Goal: Task Accomplishment & Management: Manage account settings

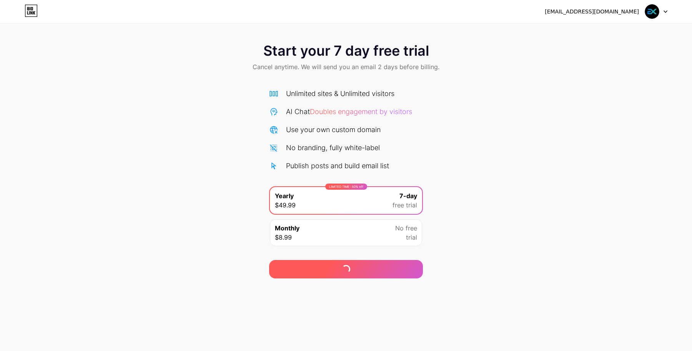
click at [338, 270] on div at bounding box center [346, 269] width 154 height 18
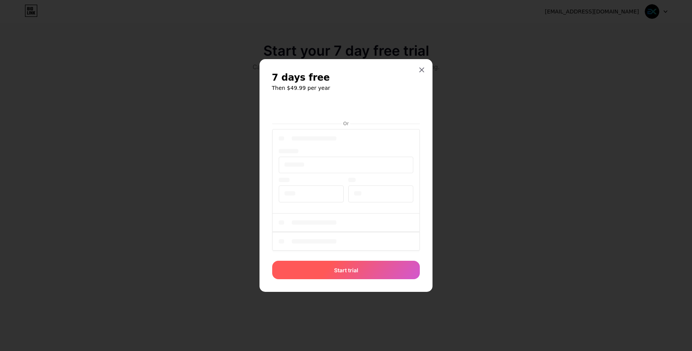
click at [339, 272] on span "Start trial" at bounding box center [346, 270] width 24 height 8
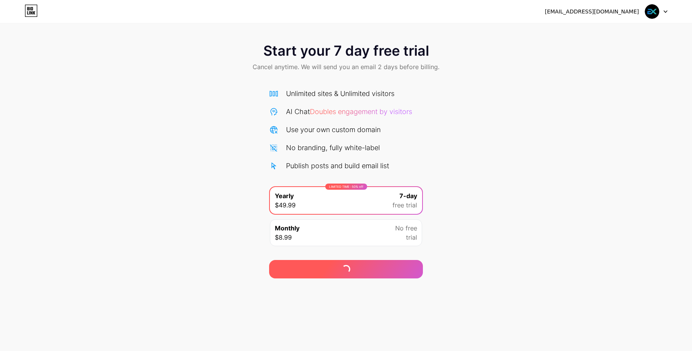
click at [358, 269] on div at bounding box center [346, 269] width 154 height 18
click at [341, 271] on div at bounding box center [346, 269] width 154 height 18
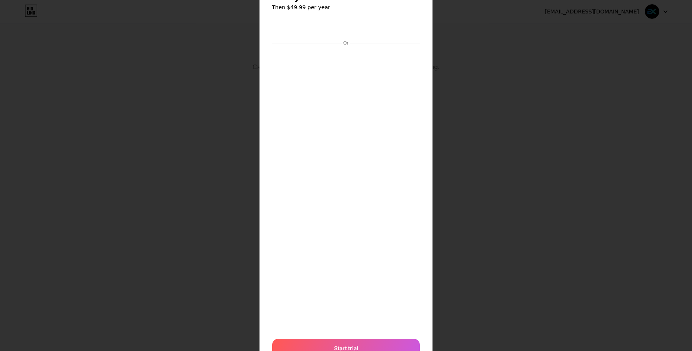
scroll to position [74, 0]
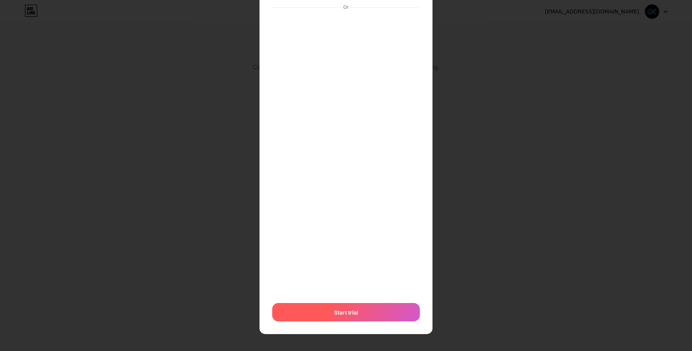
click at [366, 311] on div "Start trial" at bounding box center [346, 312] width 148 height 18
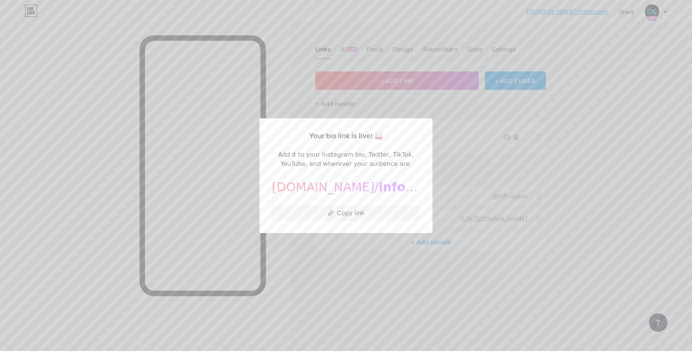
click at [366, 261] on div at bounding box center [346, 175] width 692 height 351
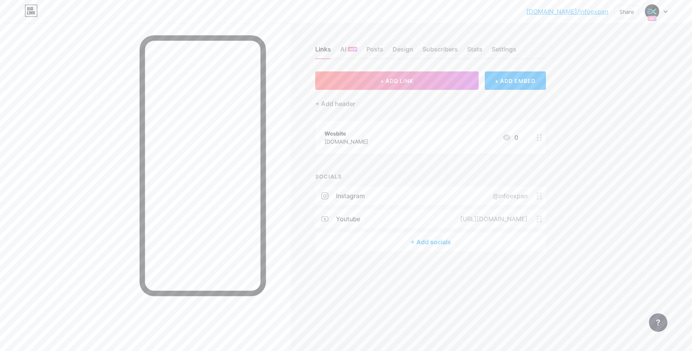
click at [653, 16] on icon at bounding box center [651, 19] width 9 height 6
click at [604, 87] on link "Account settings" at bounding box center [619, 87] width 95 height 21
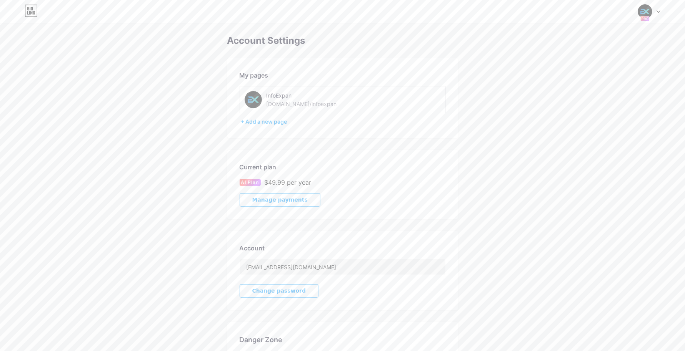
click at [270, 198] on span "Manage payments" at bounding box center [279, 200] width 55 height 7
click at [32, 9] on icon at bounding box center [31, 11] width 13 height 12
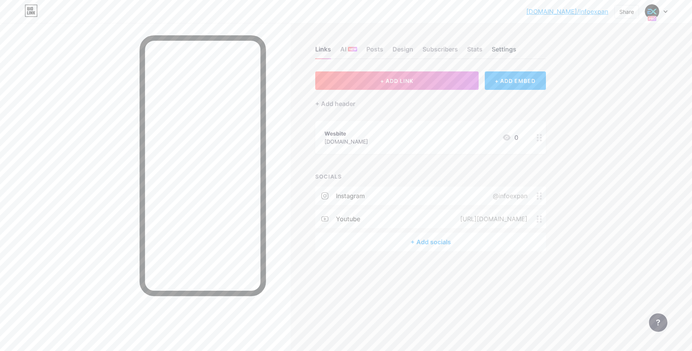
click at [505, 47] on div "Settings" at bounding box center [504, 52] width 25 height 14
click at [504, 43] on div "Links AI NEW Posts Design Subscribers Stats Settings" at bounding box center [430, 45] width 231 height 27
click at [501, 51] on div "Settings" at bounding box center [504, 52] width 25 height 14
click at [502, 51] on div "Settings" at bounding box center [504, 52] width 25 height 14
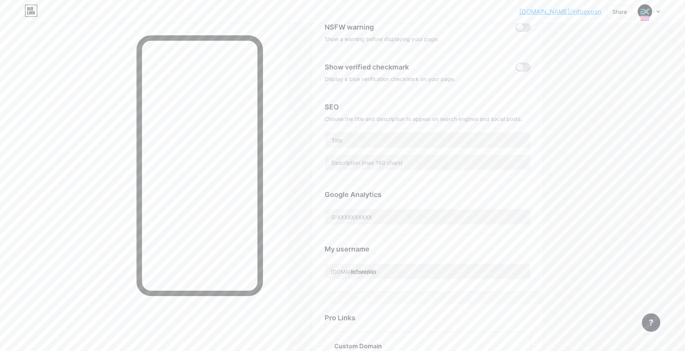
scroll to position [192, 0]
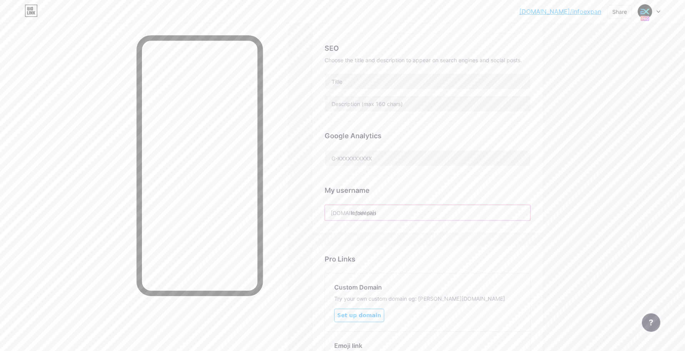
click at [421, 209] on input "infoexpan" at bounding box center [427, 212] width 205 height 15
click at [419, 211] on input "infoexpan" at bounding box center [427, 212] width 205 height 15
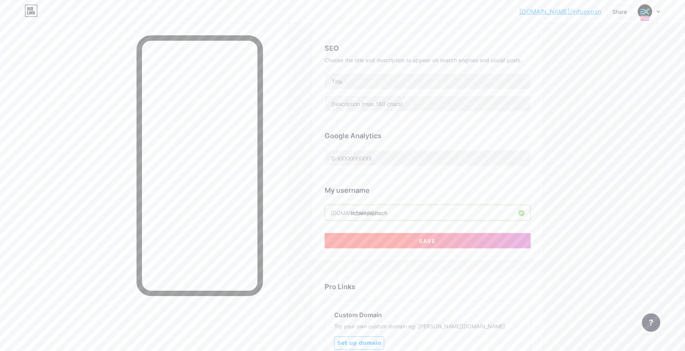
type input "infoexpantech"
click at [435, 241] on span "Save" at bounding box center [427, 241] width 17 height 7
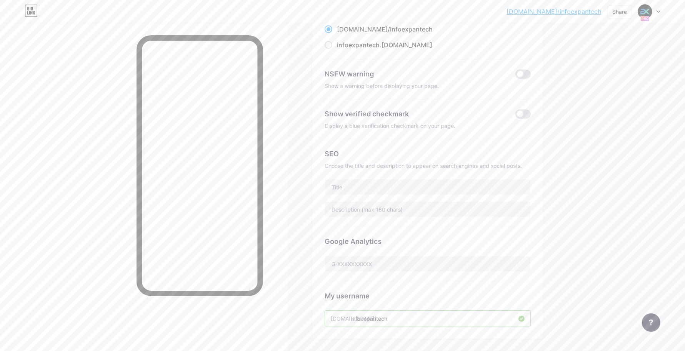
scroll to position [0, 0]
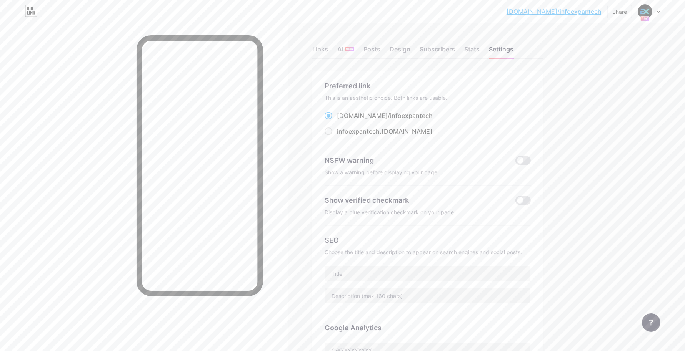
click at [644, 19] on icon at bounding box center [645, 18] width 7 height 3
click at [609, 85] on link "Account settings" at bounding box center [611, 87] width 95 height 21
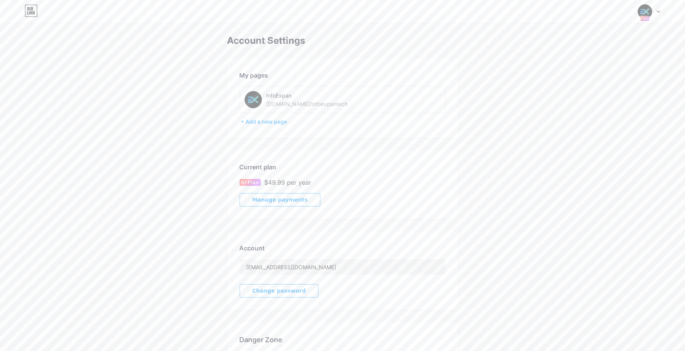
click at [297, 193] on button "Manage payments" at bounding box center [279, 199] width 81 height 13
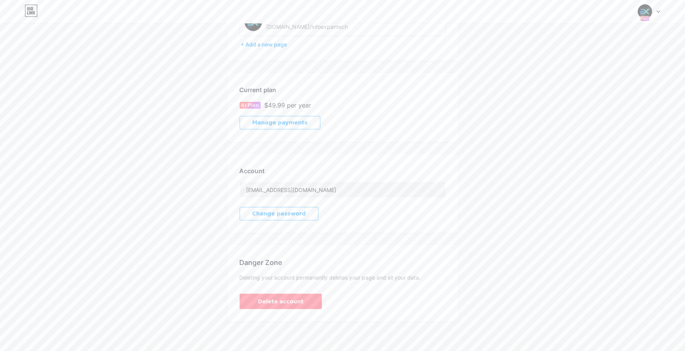
scroll to position [29, 0]
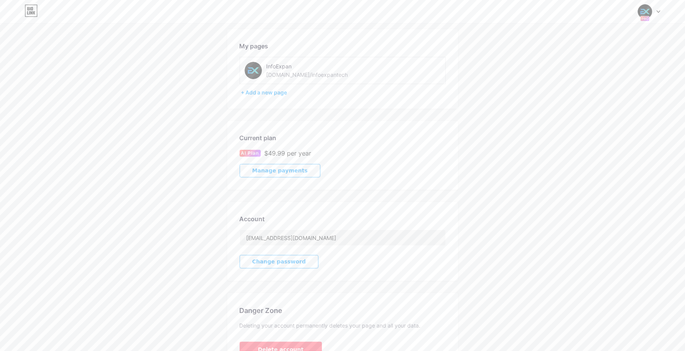
click at [288, 171] on span "Manage payments" at bounding box center [279, 171] width 55 height 7
click at [286, 169] on span "Manage payments" at bounding box center [279, 171] width 55 height 7
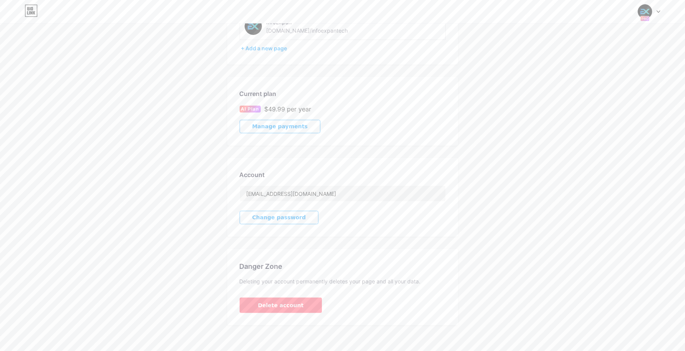
scroll to position [0, 0]
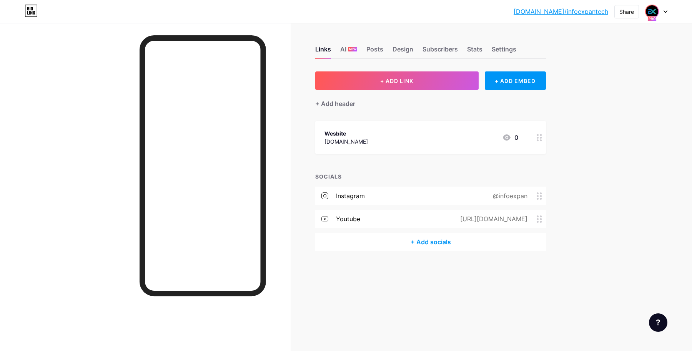
click at [553, 13] on img at bounding box center [652, 11] width 12 height 12
click at [553, 82] on link "Account settings" at bounding box center [619, 87] width 95 height 21
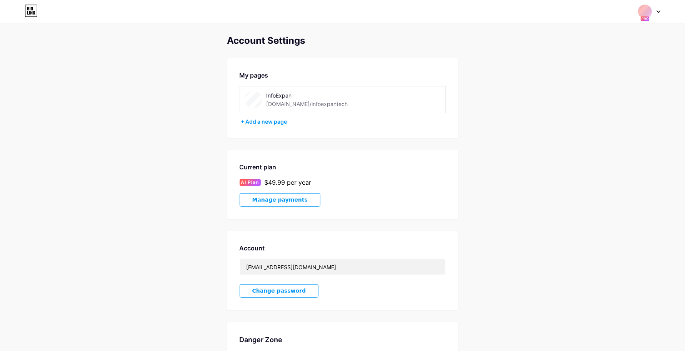
click at [294, 197] on span "Manage payments" at bounding box center [279, 200] width 55 height 7
